Goal: Navigation & Orientation: Find specific page/section

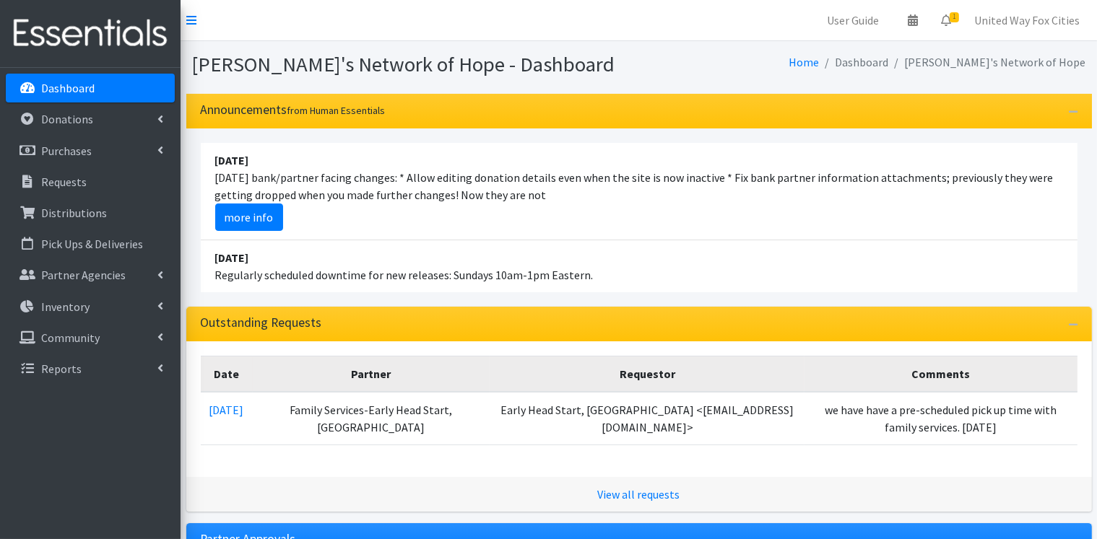
click at [82, 93] on p "Dashboard" at bounding box center [67, 88] width 53 height 14
click at [72, 86] on p "Dashboard" at bounding box center [67, 88] width 53 height 14
